Goal: Book appointment/travel/reservation

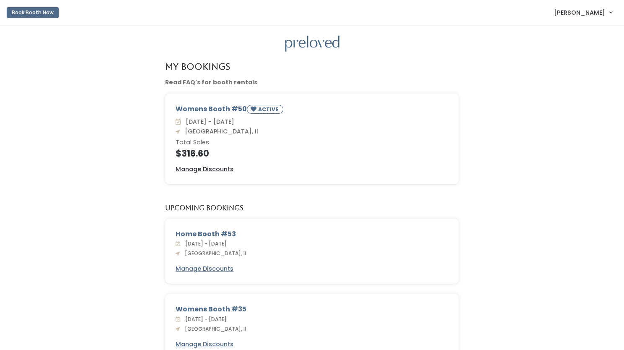
click at [42, 13] on button "Book Booth Now" at bounding box center [33, 12] width 52 height 11
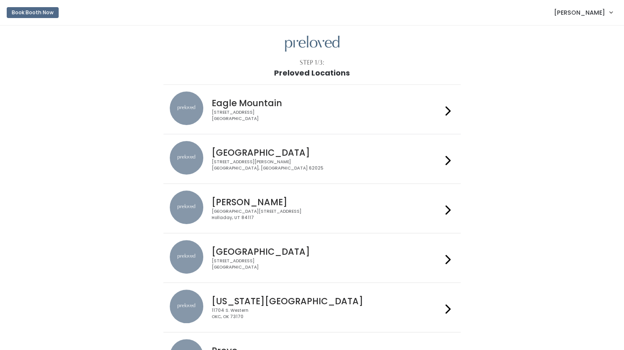
click at [272, 155] on h4 "Edwardsville" at bounding box center [327, 153] width 230 height 10
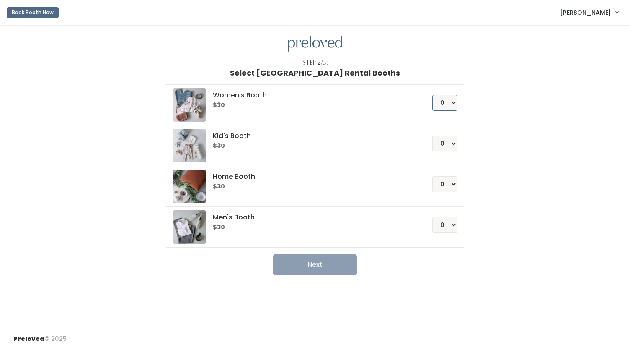
click at [443, 105] on select "0 1 2 3 4" at bounding box center [444, 103] width 25 height 16
select select "1"
click at [432, 95] on select "0 1 2 3 4" at bounding box center [444, 103] width 25 height 16
click at [328, 263] on button "Next" at bounding box center [315, 264] width 84 height 21
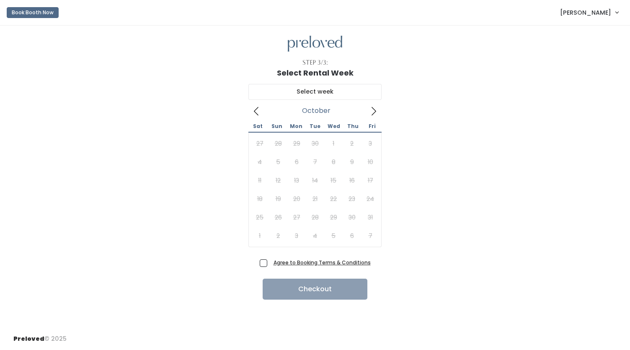
click at [377, 109] on icon at bounding box center [373, 110] width 9 height 9
click at [256, 109] on icon at bounding box center [256, 111] width 5 height 8
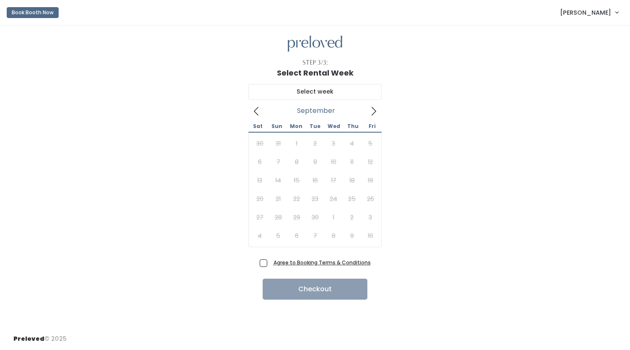
click at [598, 11] on span "[PERSON_NAME]" at bounding box center [585, 12] width 51 height 9
click at [582, 33] on link "My bookings" at bounding box center [588, 33] width 75 height 15
